Goal: Information Seeking & Learning: Learn about a topic

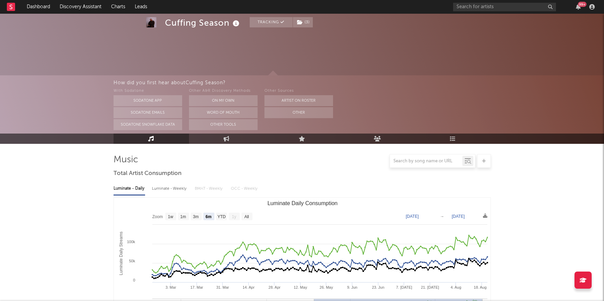
select select "6m"
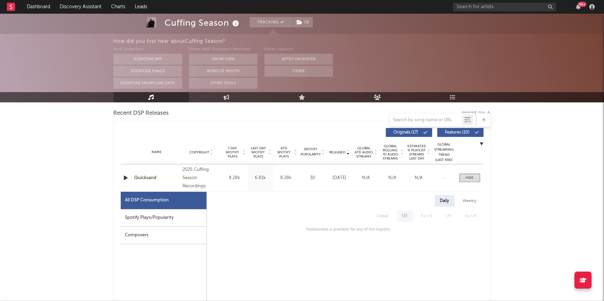
scroll to position [241, 0]
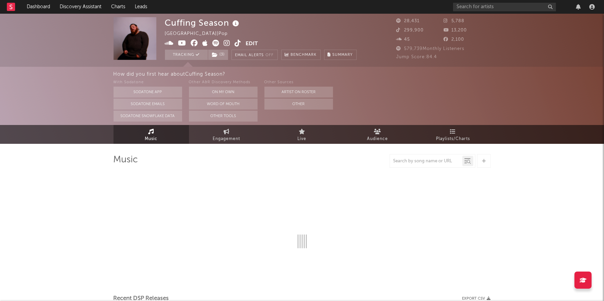
select select "6m"
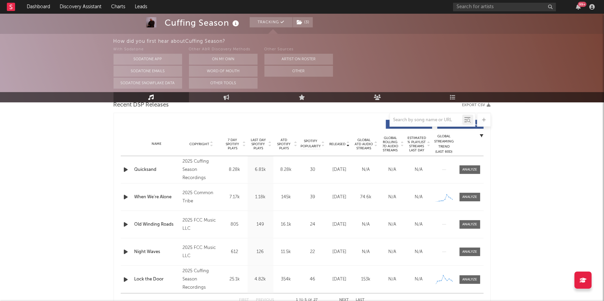
scroll to position [249, 0]
click at [471, 168] on div at bounding box center [469, 169] width 15 height 5
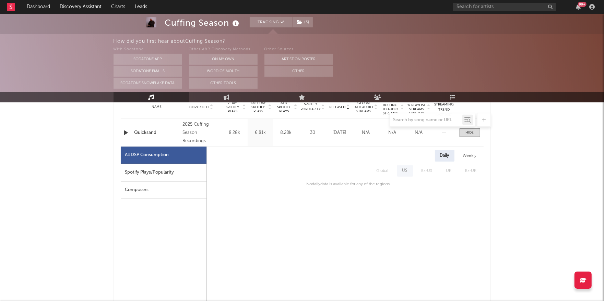
scroll to position [286, 0]
click at [471, 155] on div "Weekly" at bounding box center [470, 155] width 24 height 12
click at [445, 154] on div "Daily" at bounding box center [445, 155] width 20 height 12
click at [160, 175] on div "Spotify Plays/Popularity" at bounding box center [164, 172] width 86 height 17
select select "1w"
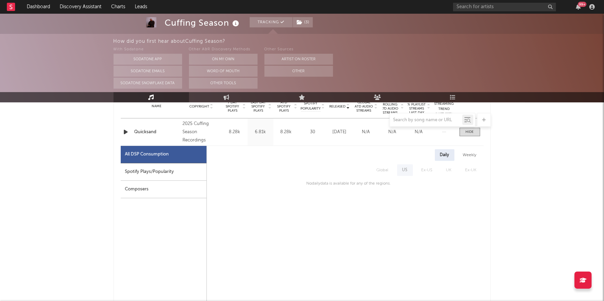
select select "1w"
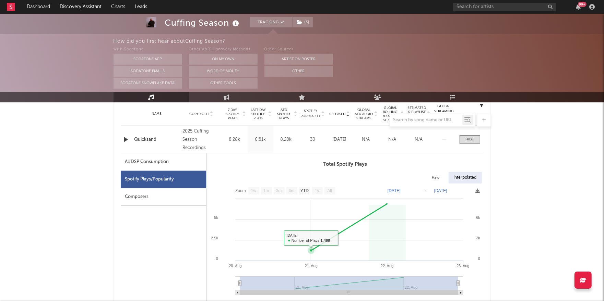
scroll to position [281, 0]
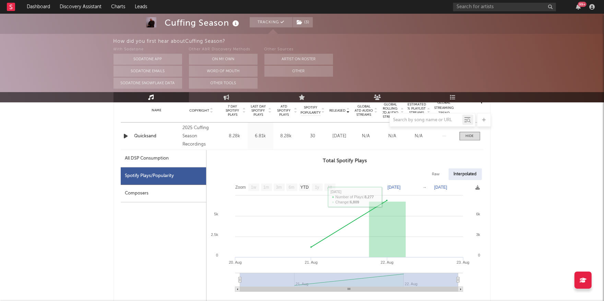
click at [435, 172] on div "Raw" at bounding box center [436, 175] width 18 height 12
select select "1w"
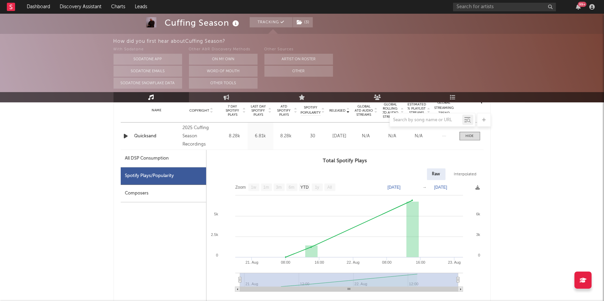
click at [460, 172] on div "Interpolated" at bounding box center [465, 175] width 33 height 12
select select "1w"
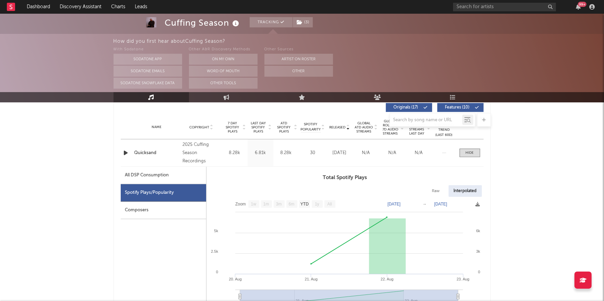
scroll to position [264, 0]
click at [152, 211] on div "Composers" at bounding box center [163, 211] width 85 height 17
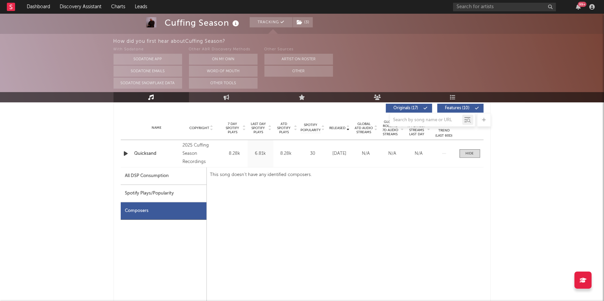
click at [155, 197] on div "Spotify Plays/Popularity" at bounding box center [164, 193] width 86 height 17
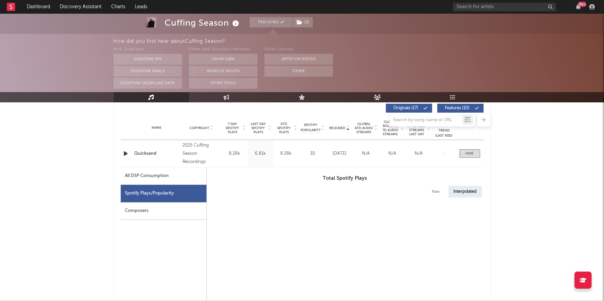
select select "1w"
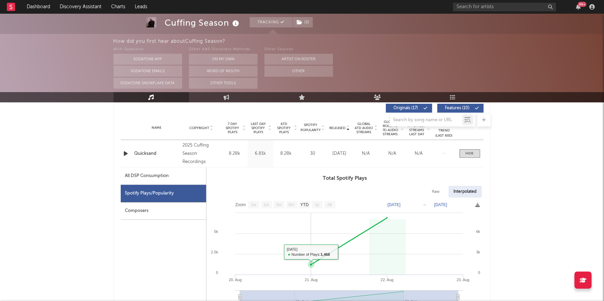
scroll to position [287, 0]
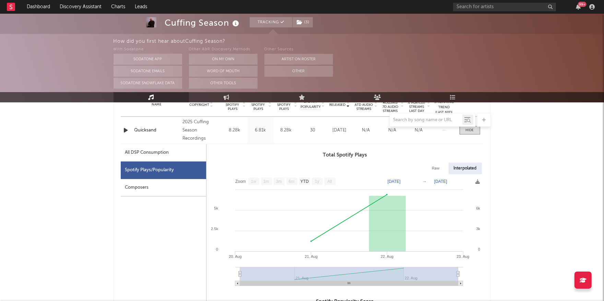
click at [433, 168] on div "Raw" at bounding box center [436, 169] width 18 height 12
select select "1w"
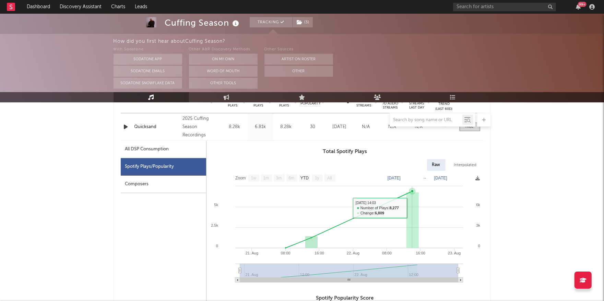
scroll to position [290, 0]
